Goal: Book appointment/travel/reservation

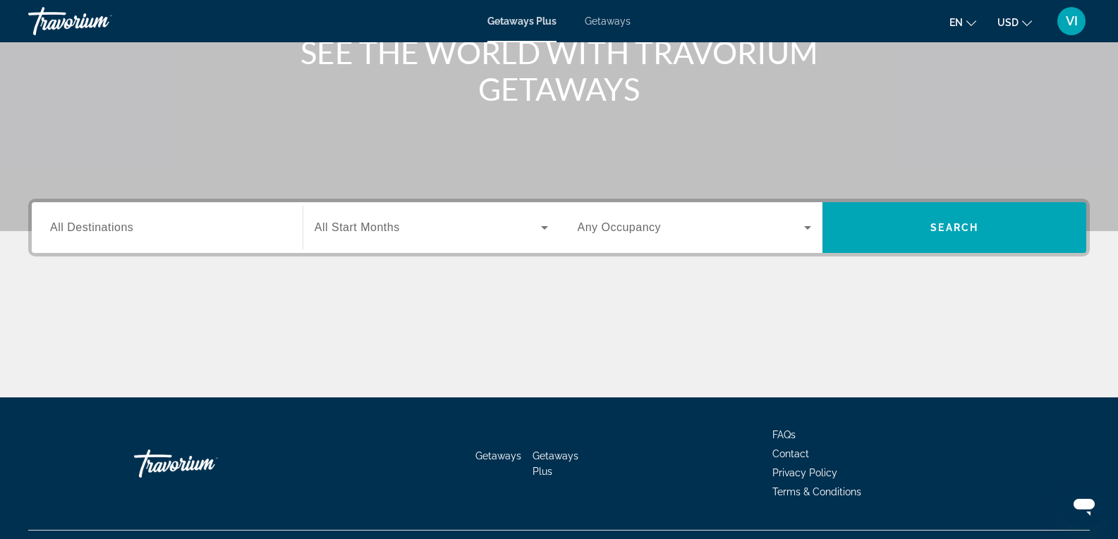
scroll to position [212, 0]
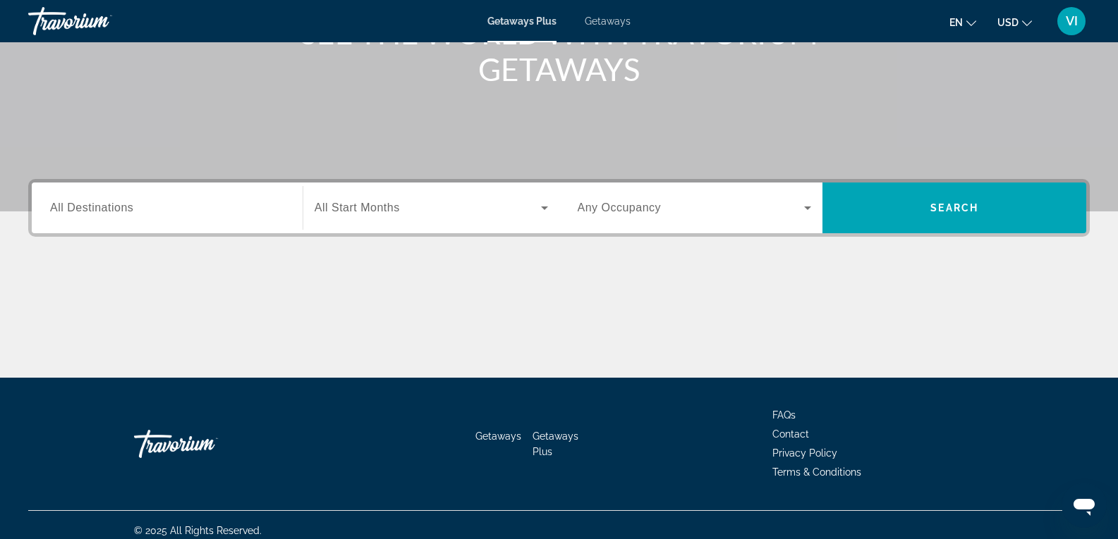
click at [97, 206] on span "All Destinations" at bounding box center [91, 208] width 83 height 12
click at [97, 206] on input "Destination All Destinations" at bounding box center [167, 208] width 234 height 17
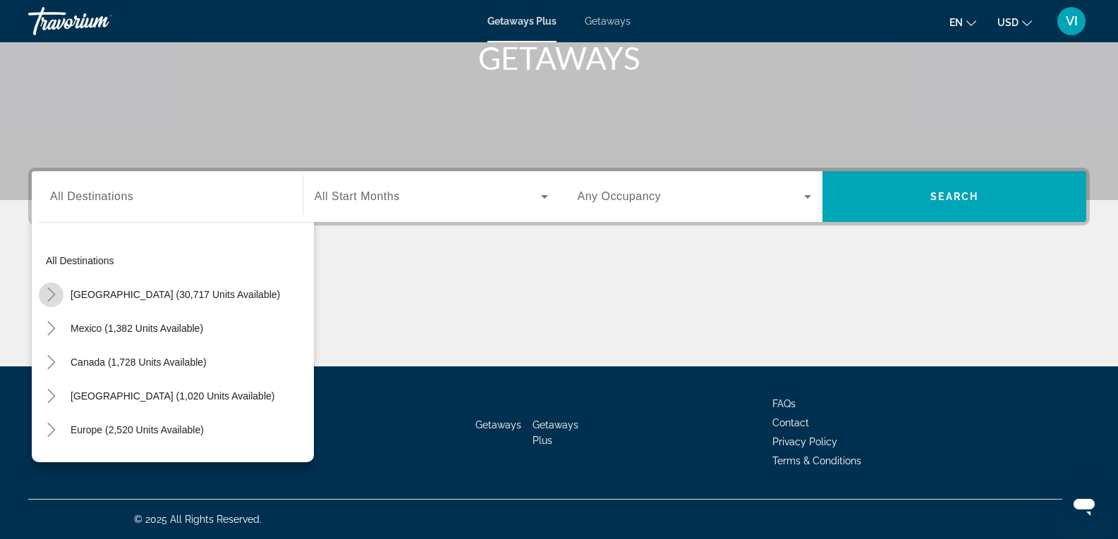
click at [51, 288] on icon "Toggle United States (30,717 units available)" at bounding box center [51, 295] width 14 height 14
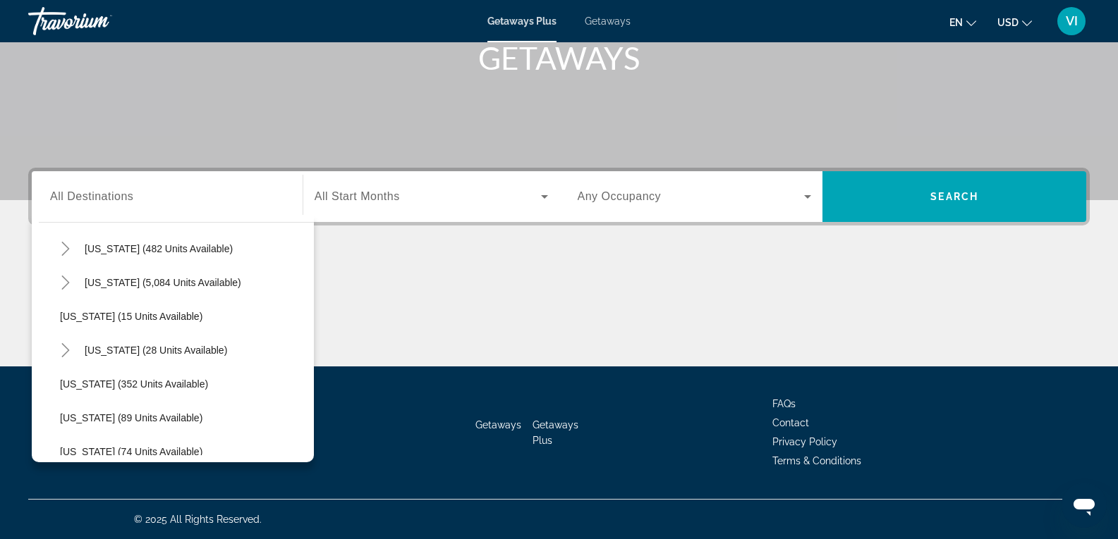
scroll to position [182, 0]
click at [109, 277] on span "[US_STATE] (5,084 units available)" at bounding box center [163, 281] width 157 height 11
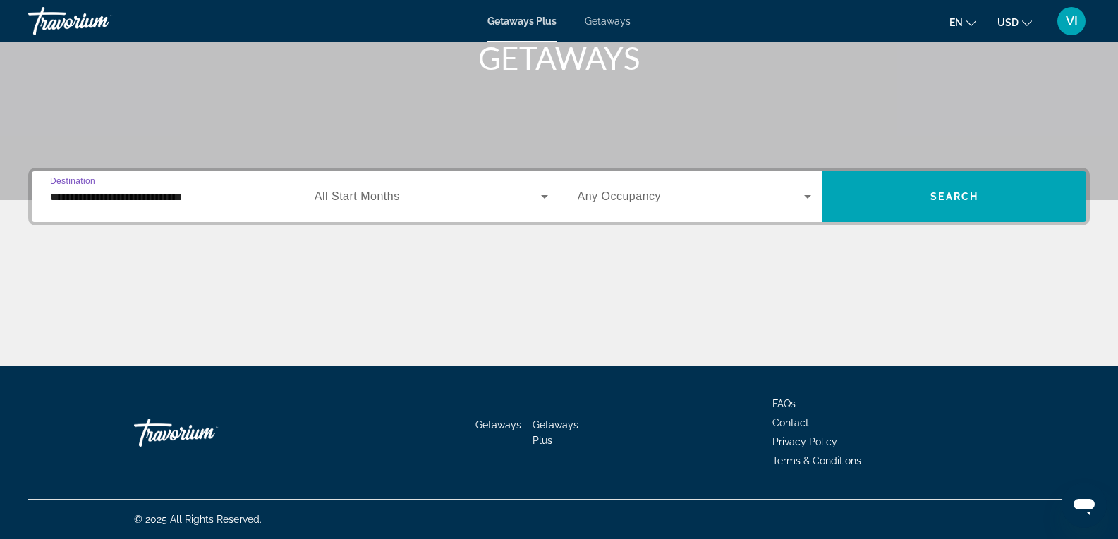
click at [112, 197] on input "**********" at bounding box center [167, 197] width 234 height 17
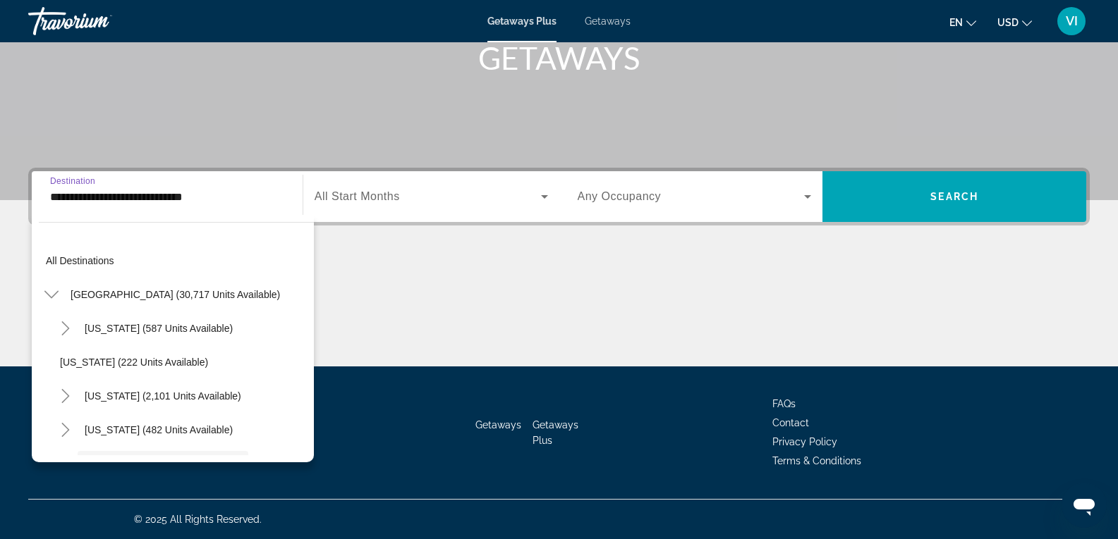
scroll to position [118, 0]
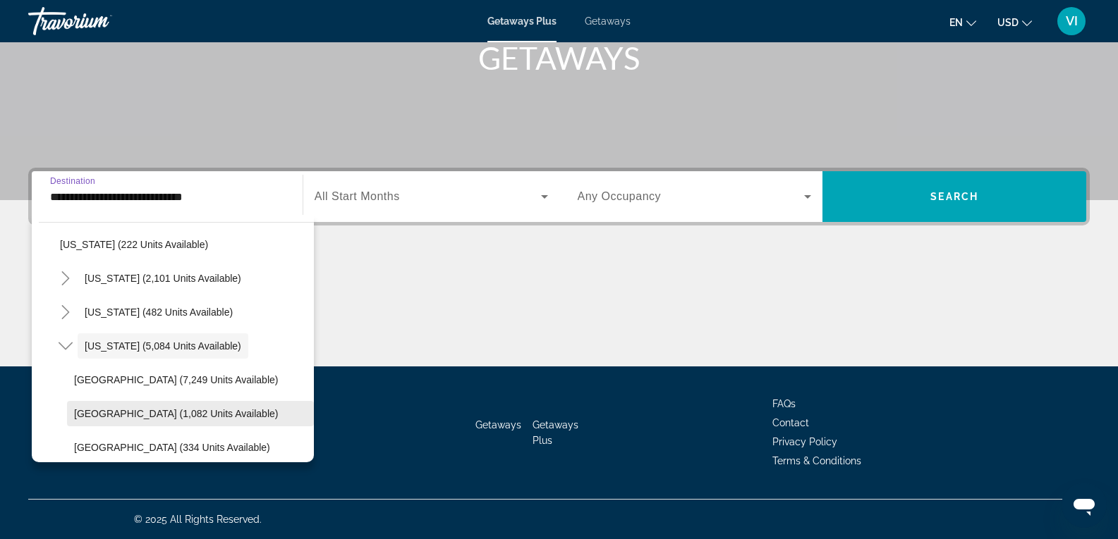
click at [135, 410] on span "[GEOGRAPHIC_DATA] (1,082 units available)" at bounding box center [176, 413] width 204 height 11
type input "**********"
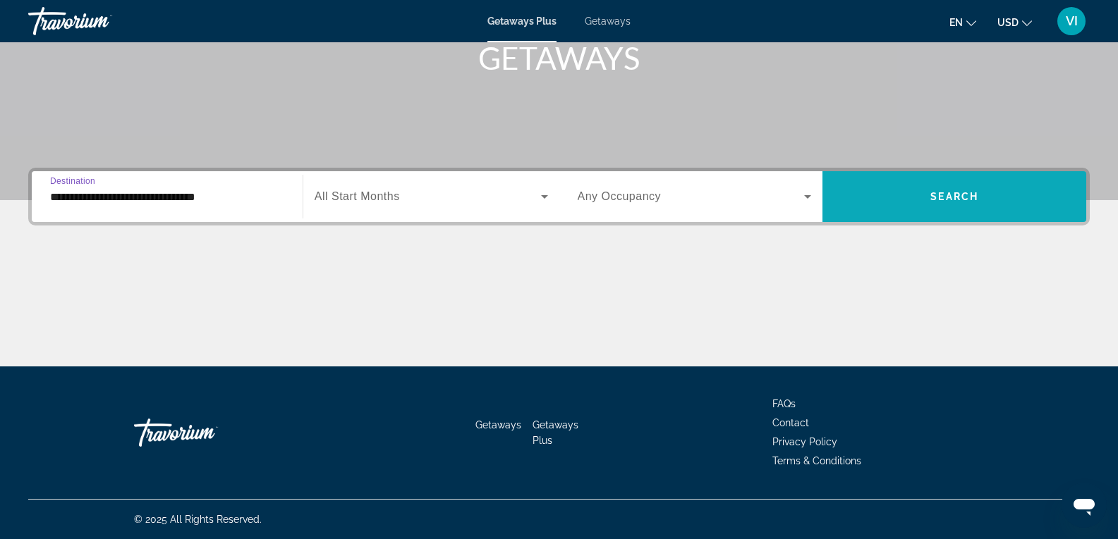
click at [941, 202] on button "Search" at bounding box center [954, 196] width 264 height 51
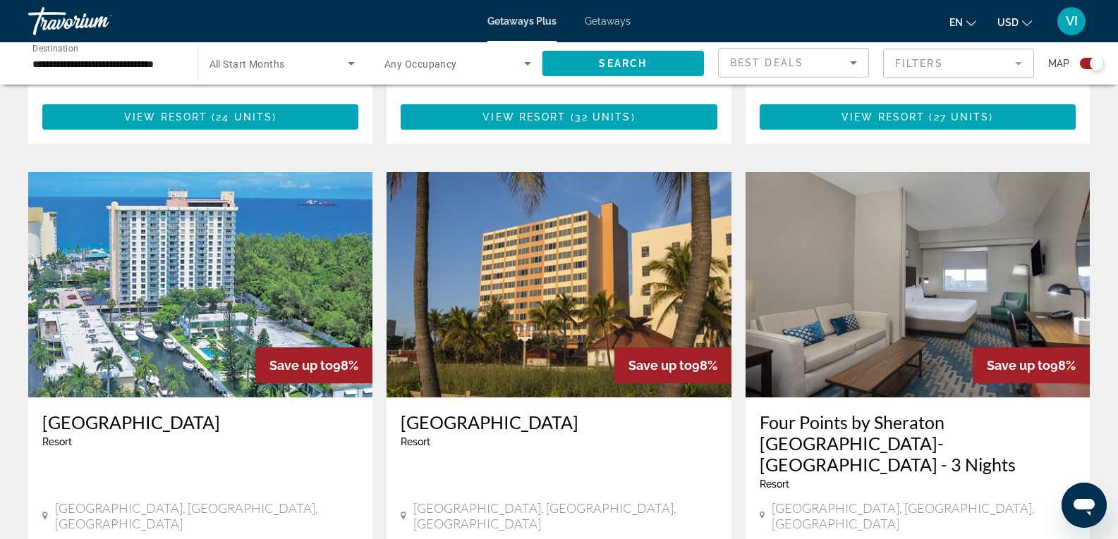
scroll to position [1481, 0]
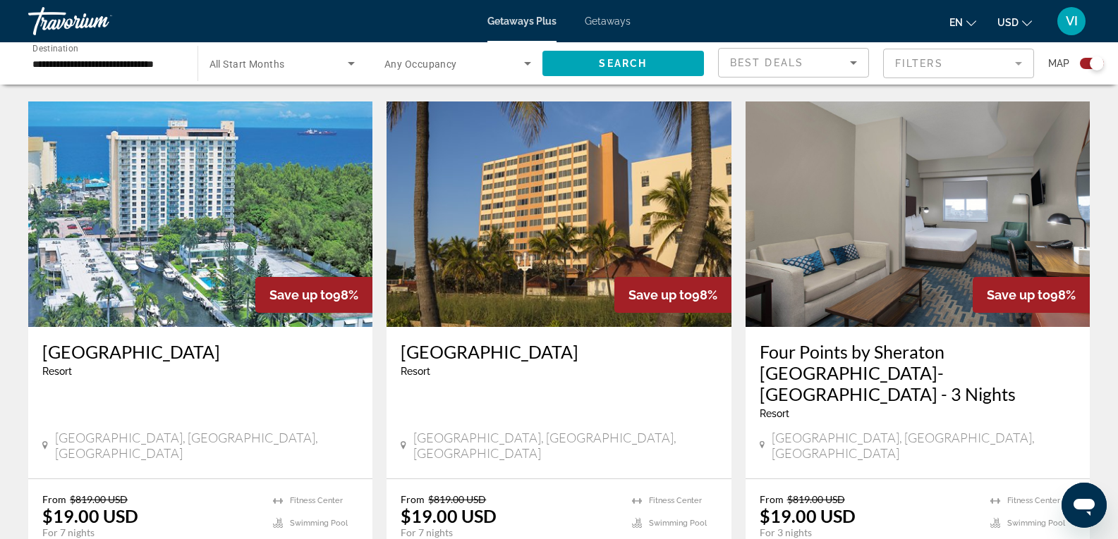
click at [508, 219] on img "Main content" at bounding box center [558, 215] width 344 height 226
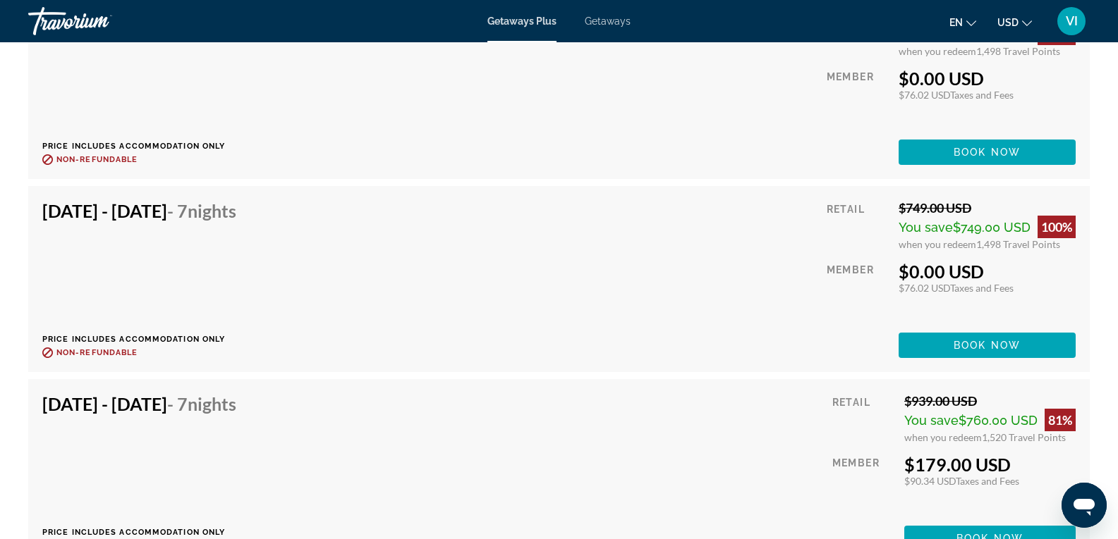
scroll to position [3412, 0]
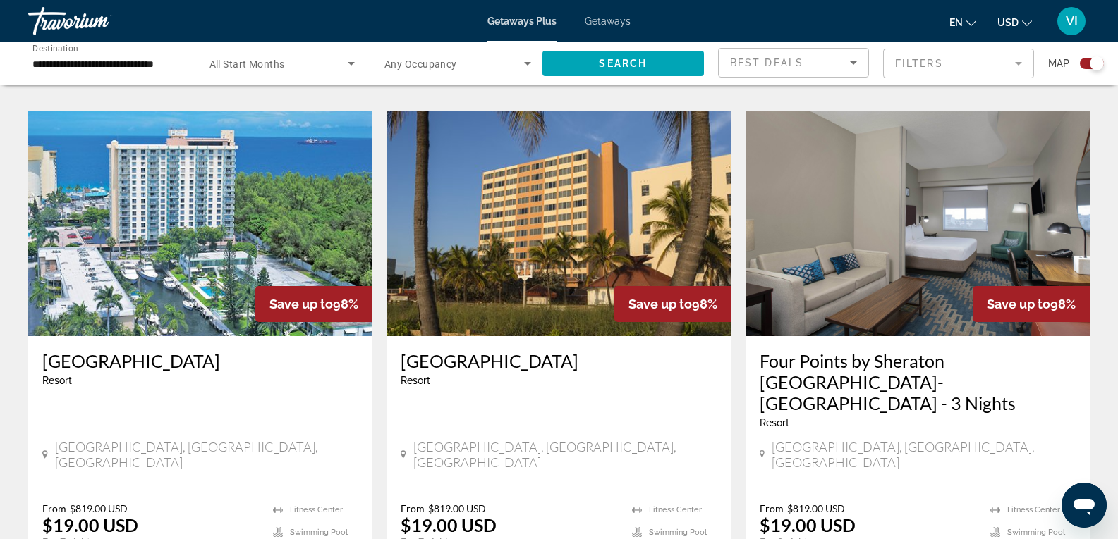
scroll to position [1481, 0]
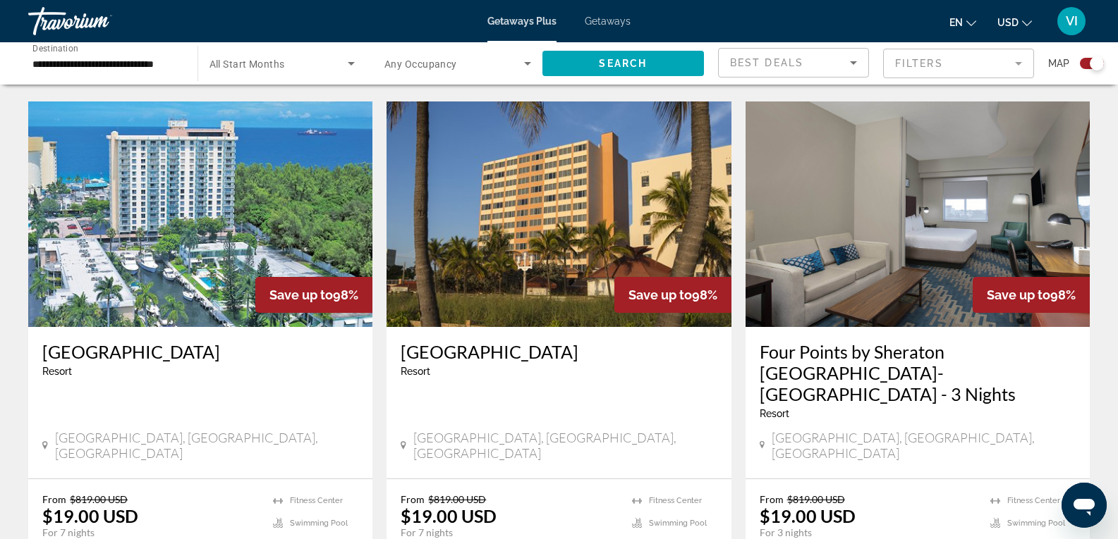
click at [240, 209] on img "Main content" at bounding box center [200, 215] width 344 height 226
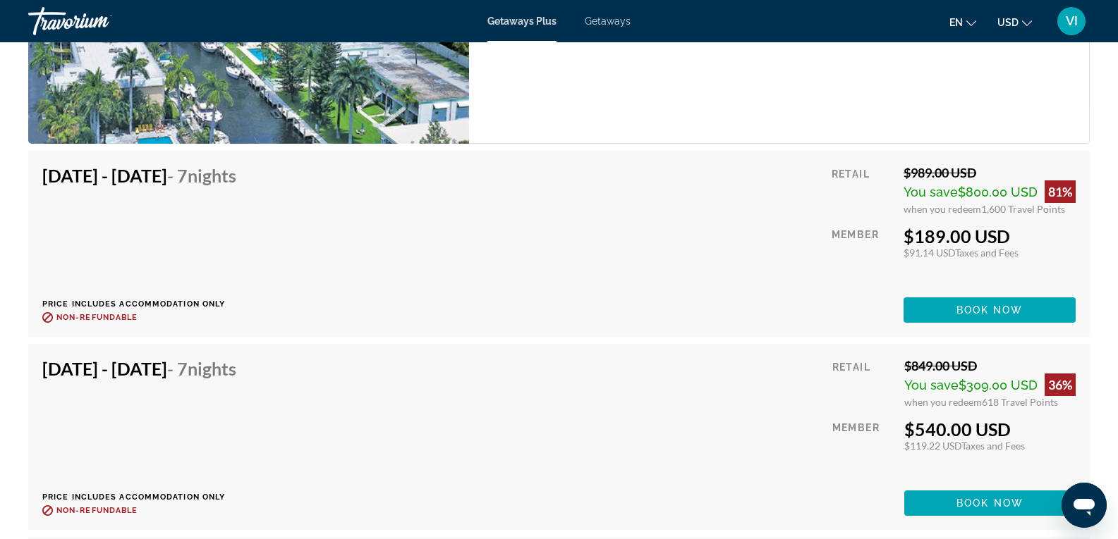
scroll to position [3934, 0]
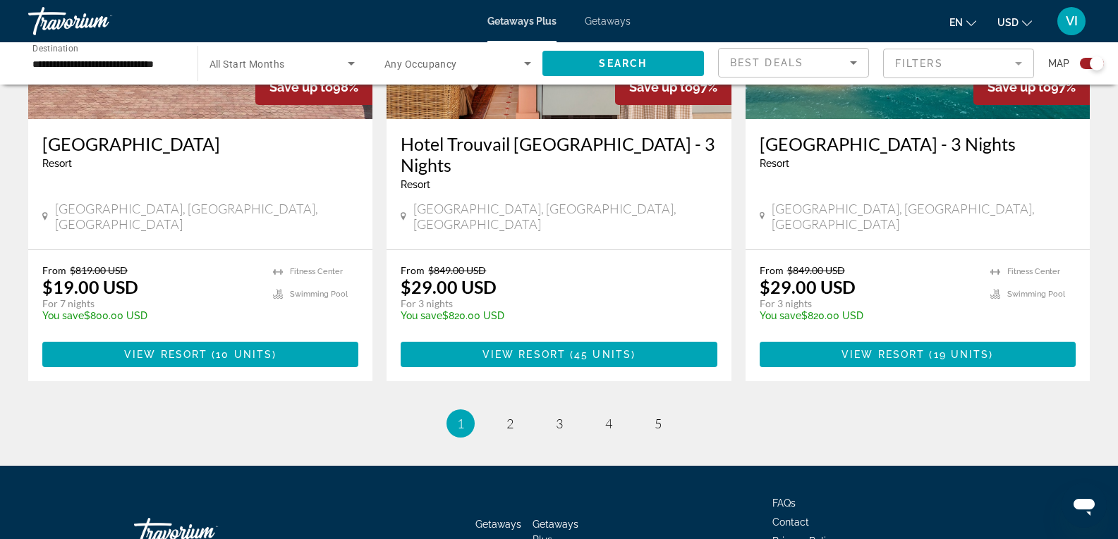
scroll to position [2242, 0]
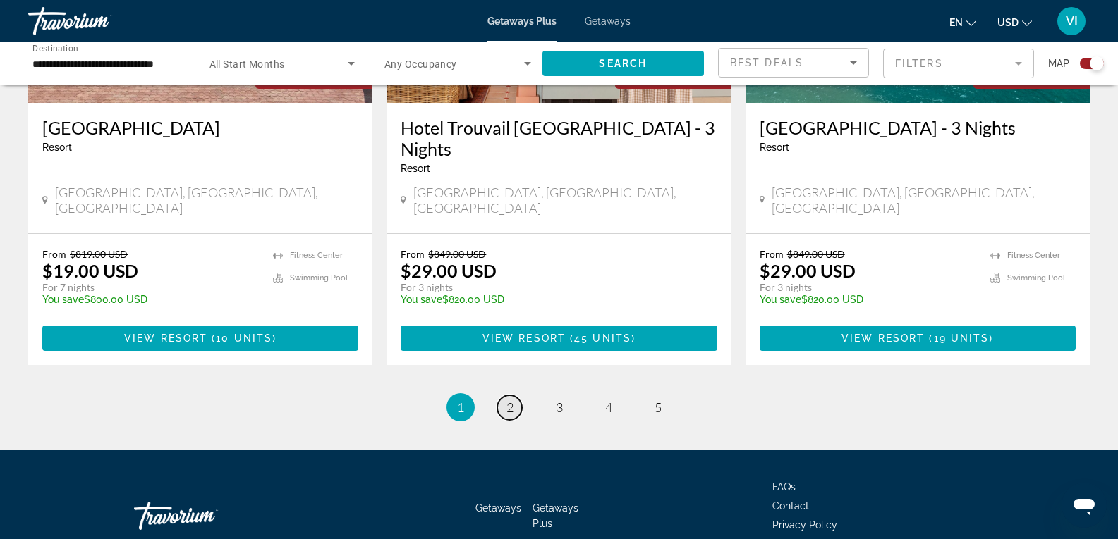
click at [508, 400] on span "2" at bounding box center [509, 408] width 7 height 16
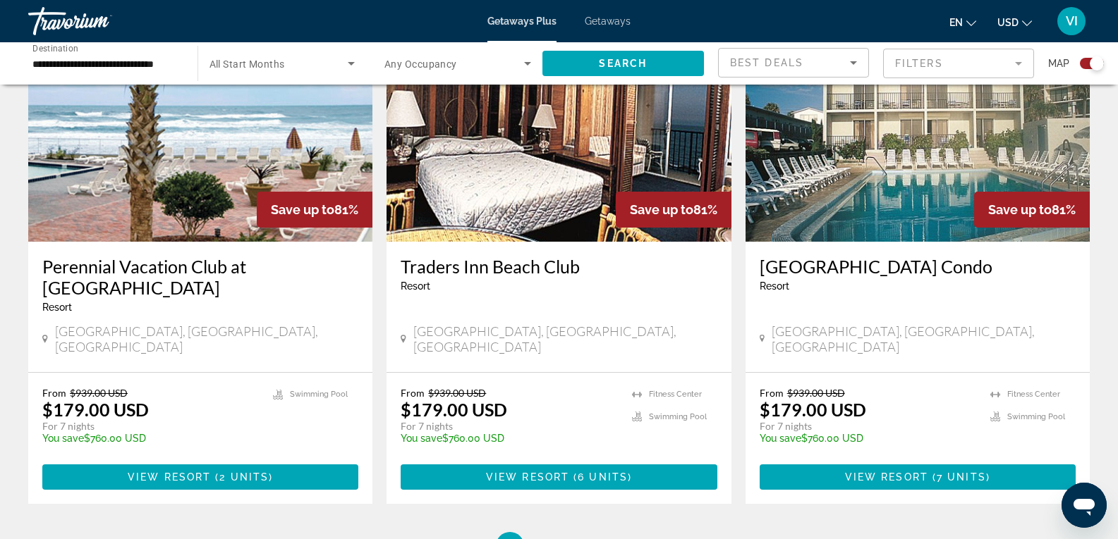
scroll to position [2242, 0]
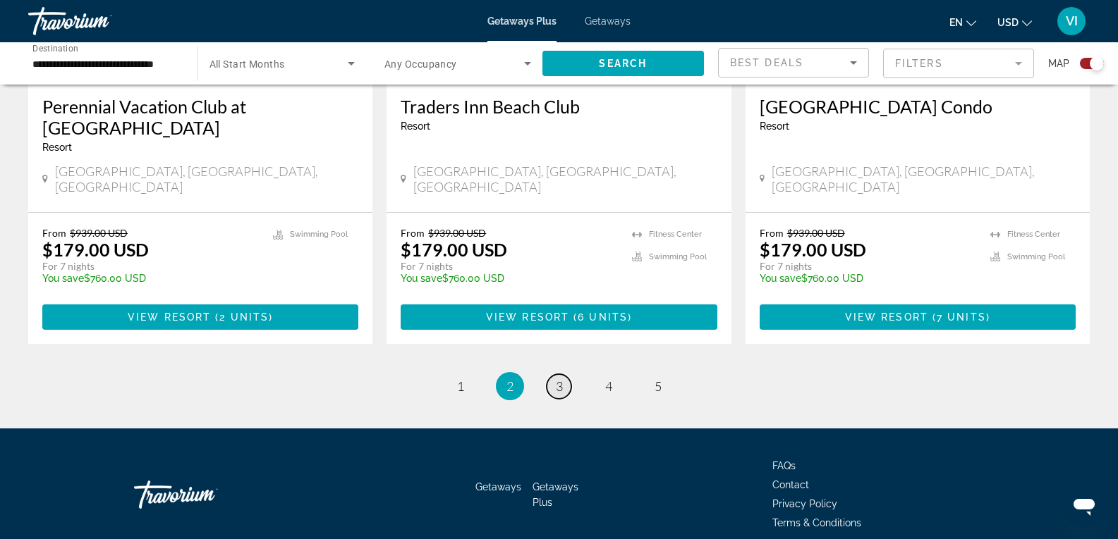
click at [560, 379] on span "3" at bounding box center [559, 387] width 7 height 16
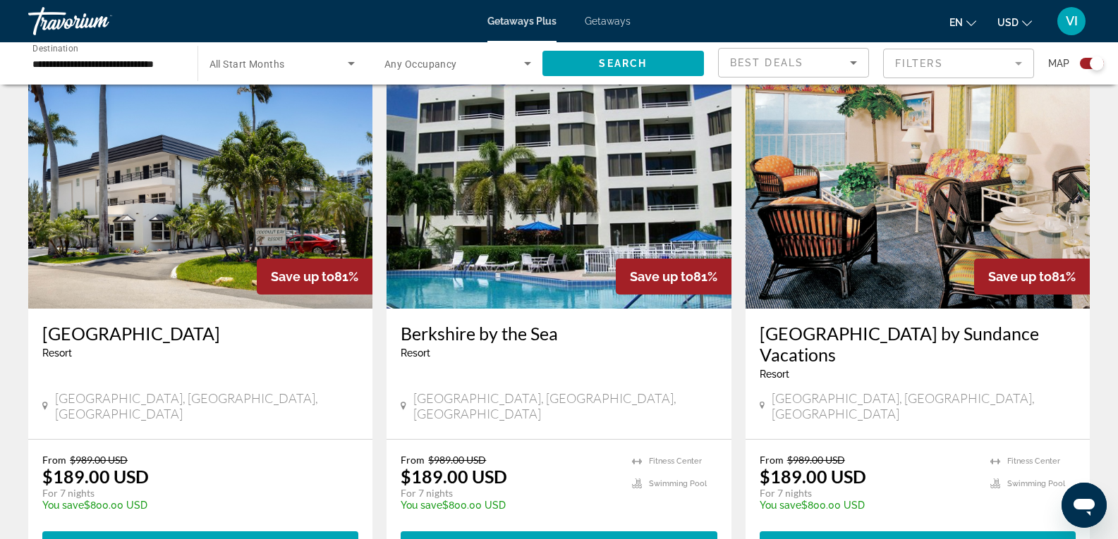
scroll to position [494, 0]
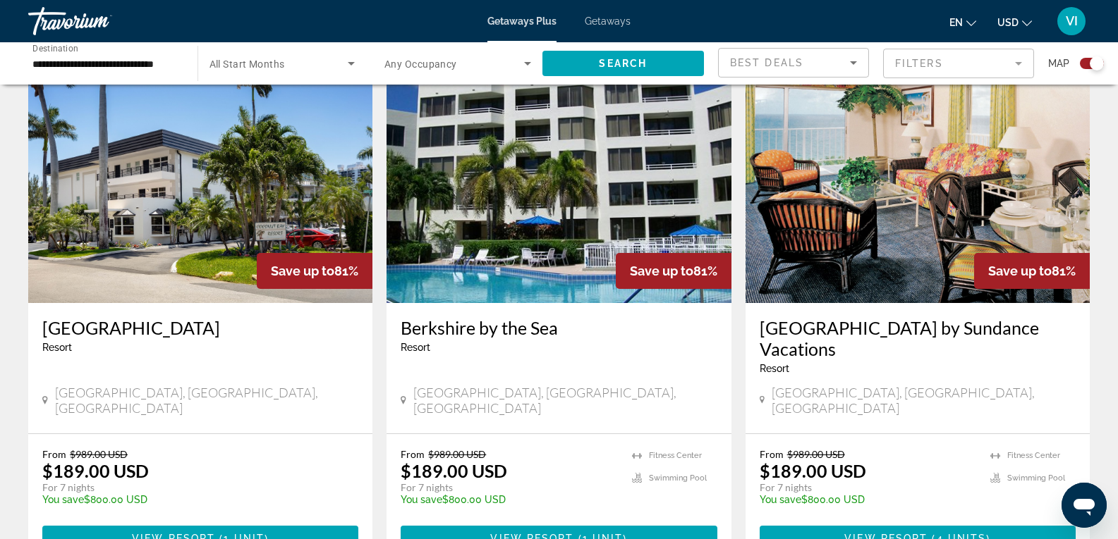
click at [166, 200] on img "Main content" at bounding box center [200, 191] width 344 height 226
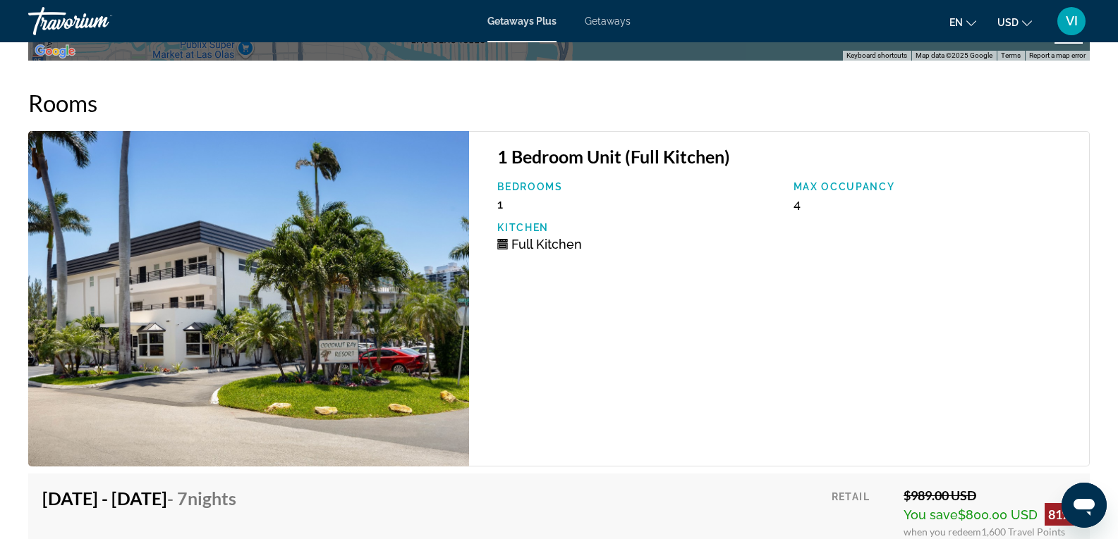
scroll to position [2750, 0]
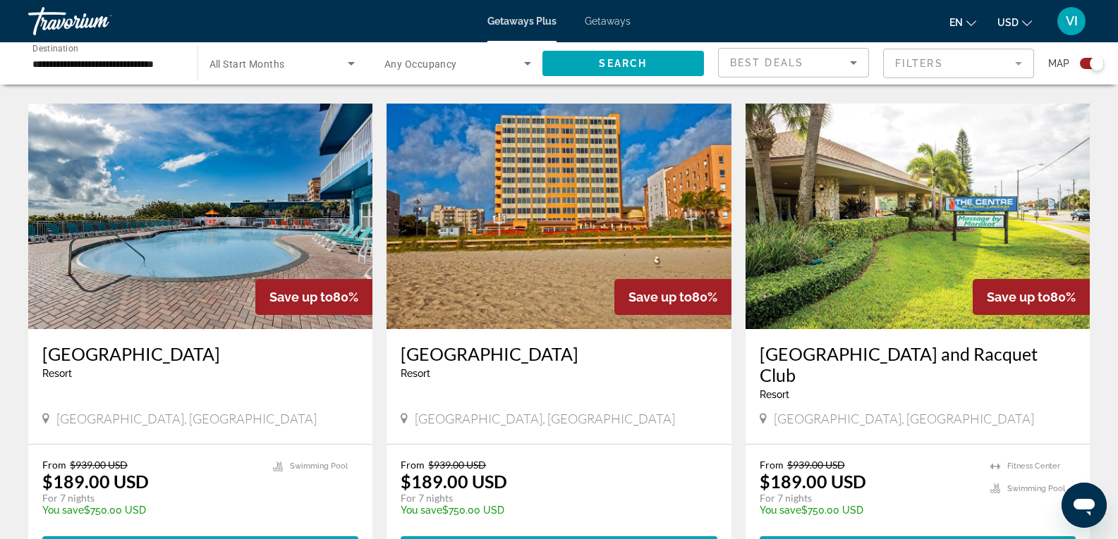
scroll to position [1974, 0]
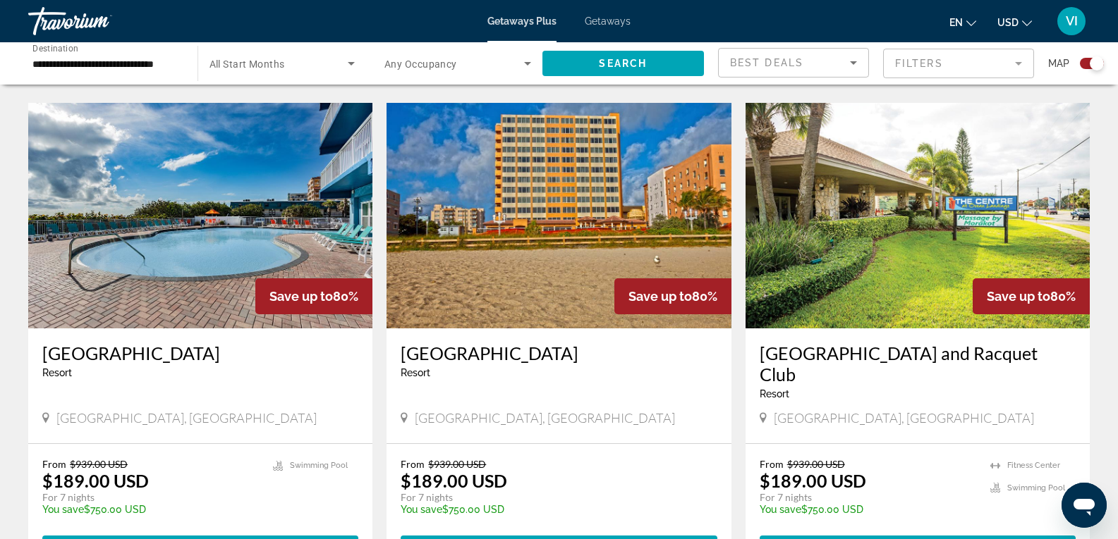
click at [496, 159] on img "Main content" at bounding box center [558, 216] width 344 height 226
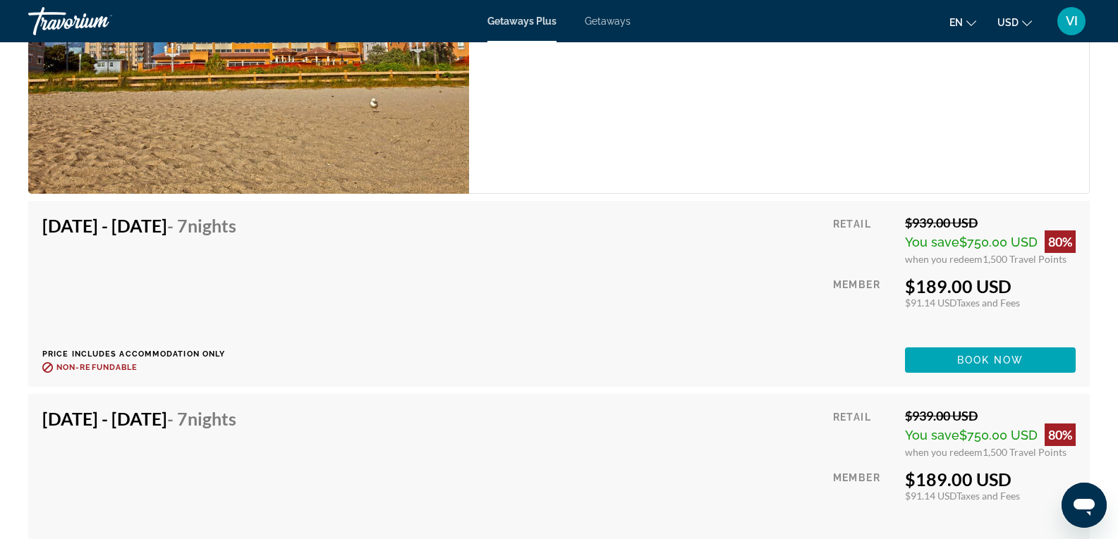
scroll to position [2256, 0]
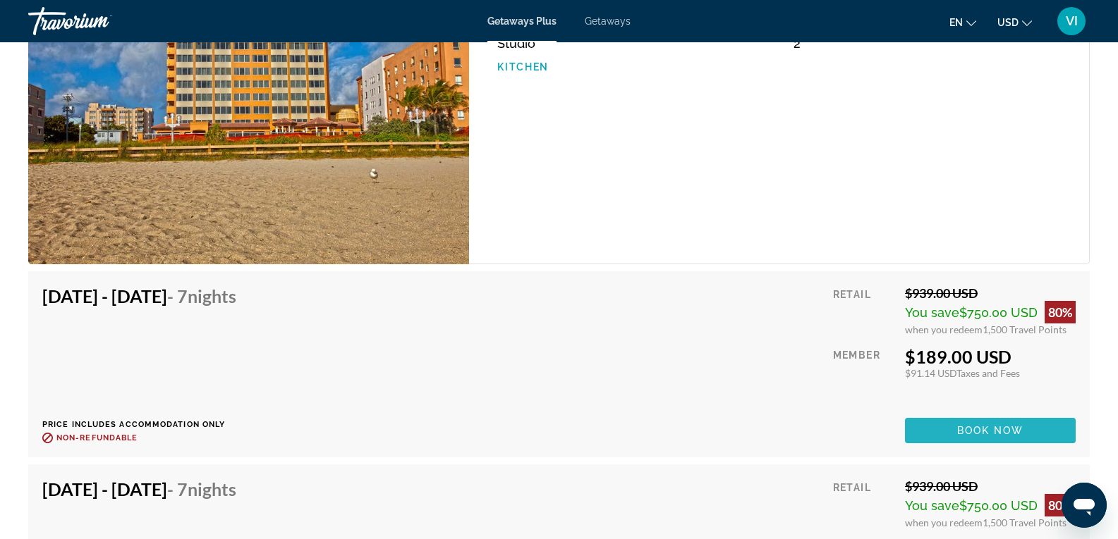
click at [958, 440] on span "Main content" at bounding box center [990, 431] width 171 height 34
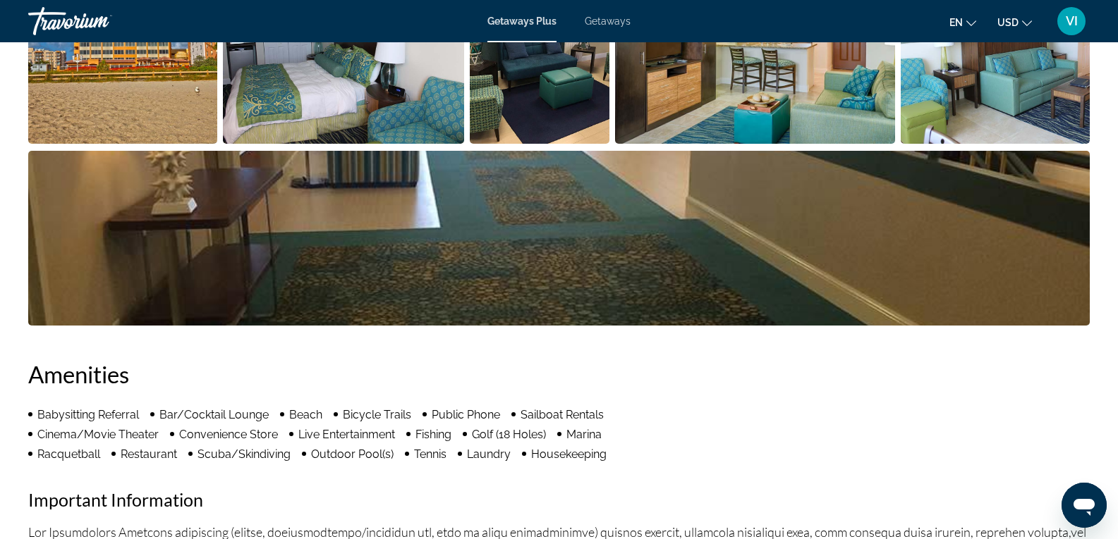
scroll to position [564, 0]
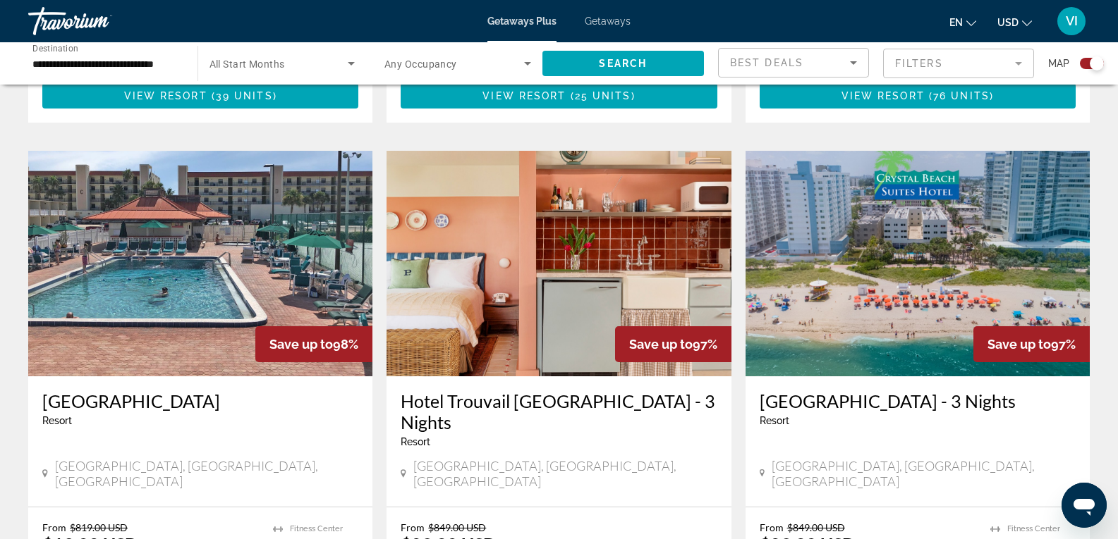
scroll to position [2242, 0]
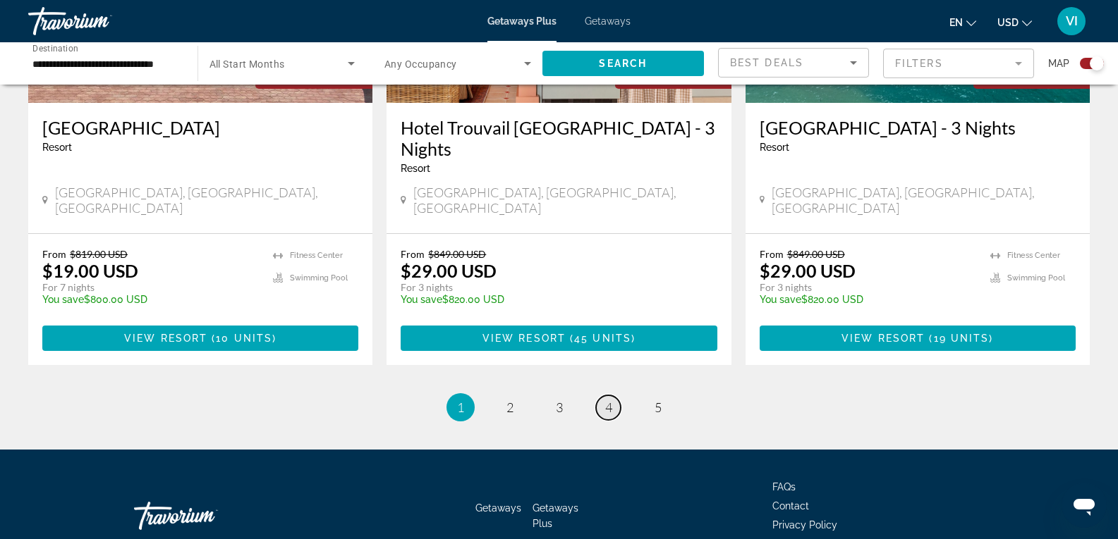
click at [607, 400] on span "4" at bounding box center [608, 408] width 7 height 16
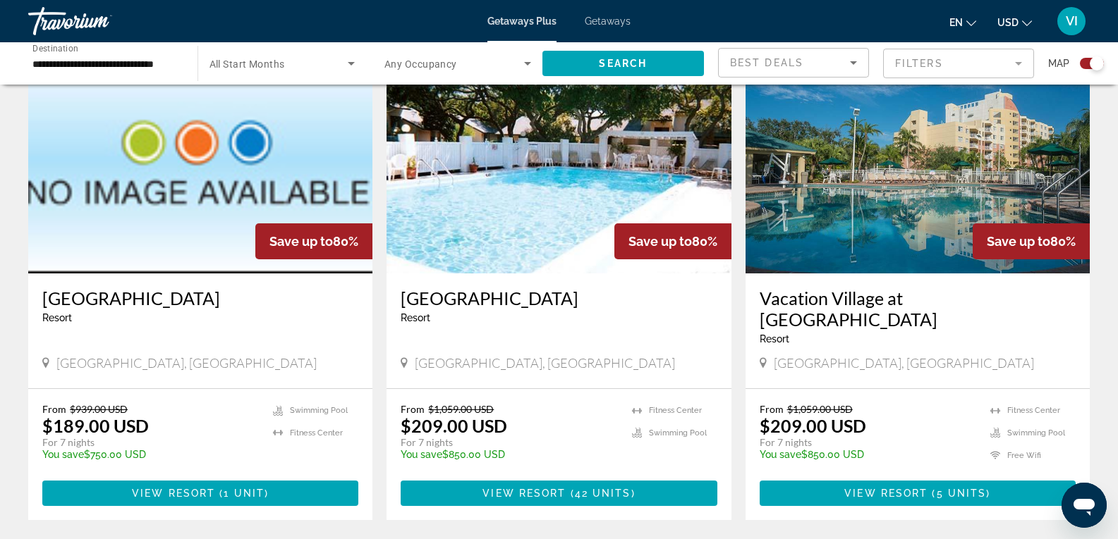
scroll to position [2045, 0]
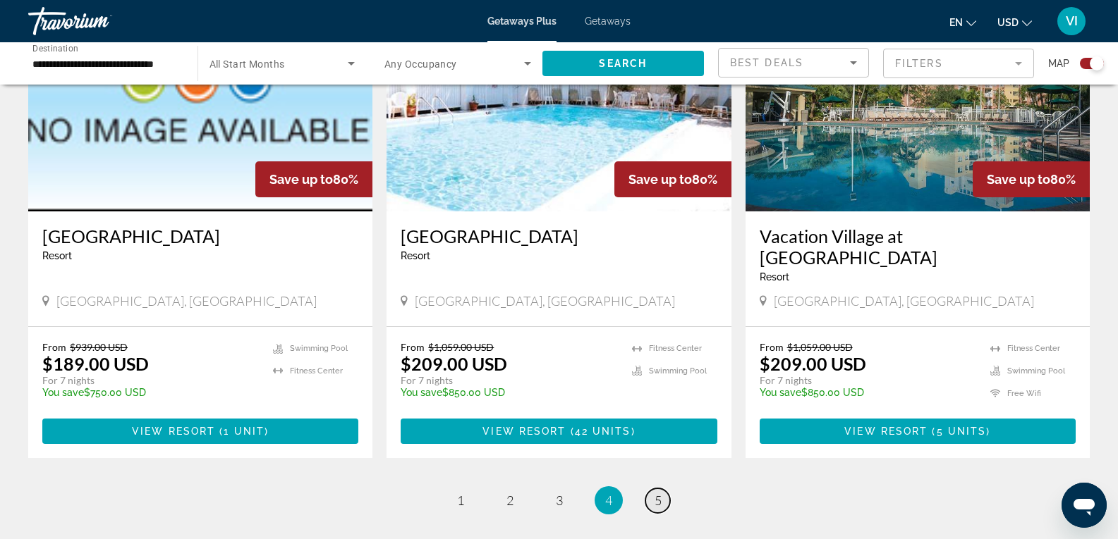
click at [658, 493] on span "5" at bounding box center [657, 501] width 7 height 16
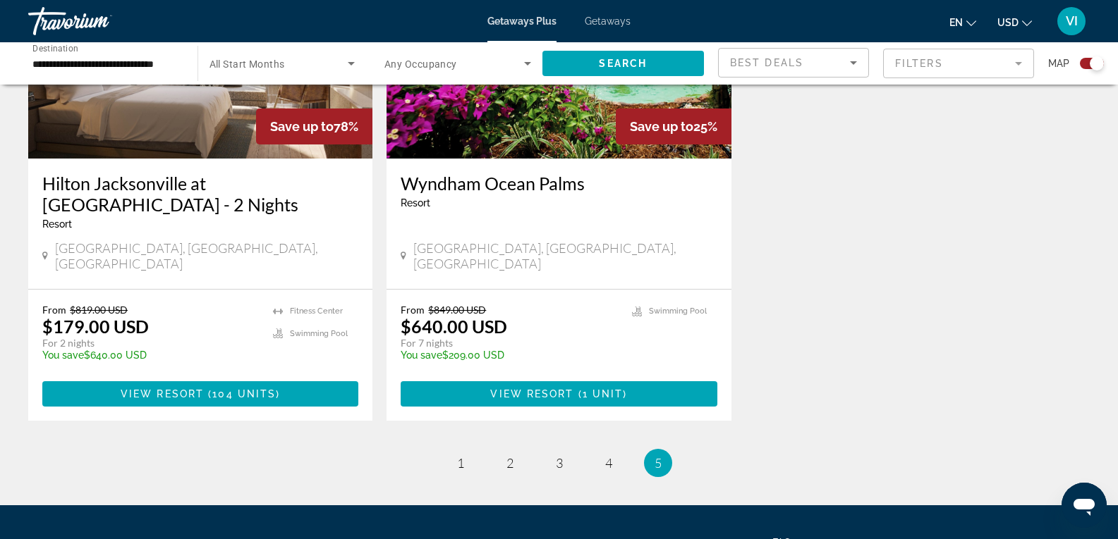
scroll to position [1720, 0]
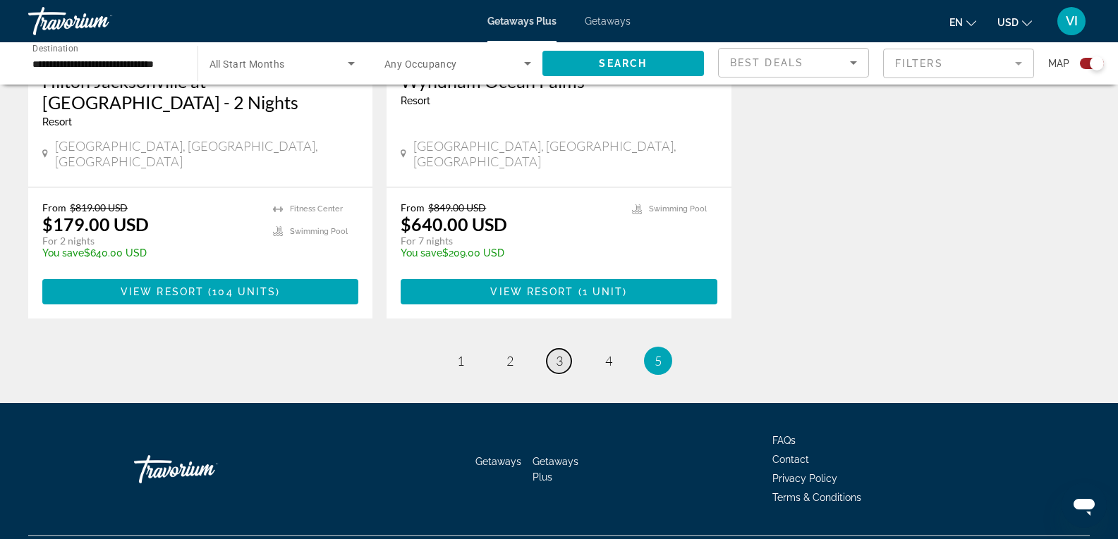
click at [556, 353] on span "3" at bounding box center [559, 361] width 7 height 16
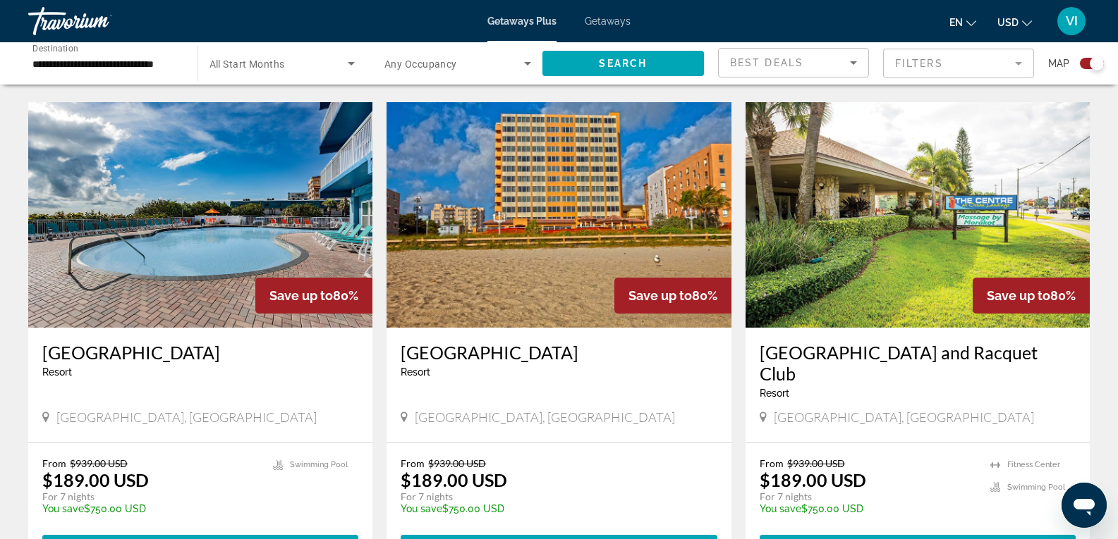
scroll to position [1974, 0]
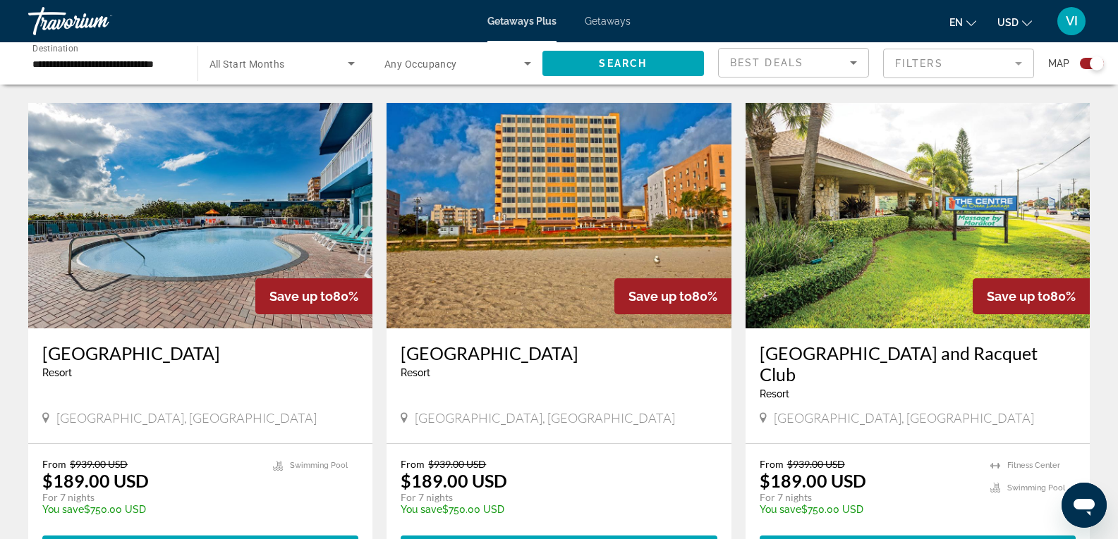
click at [518, 211] on img "Main content" at bounding box center [558, 216] width 344 height 226
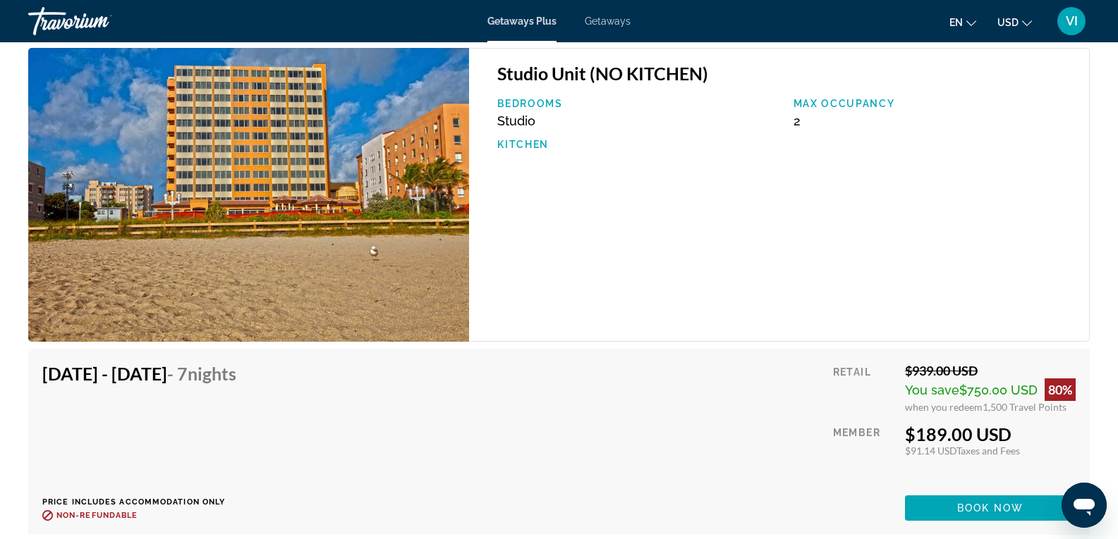
scroll to position [2256, 0]
